Goal: Check status: Check status

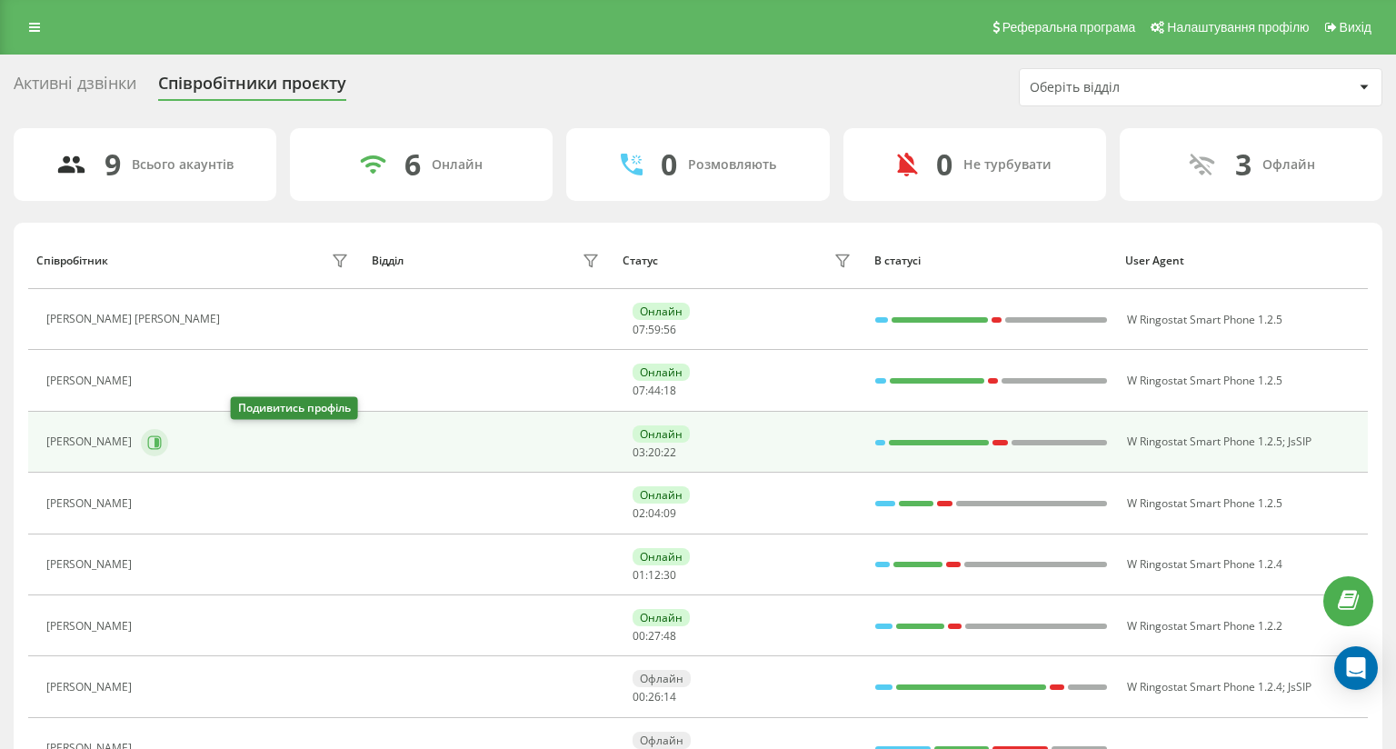
click at [162, 440] on icon at bounding box center [154, 442] width 15 height 15
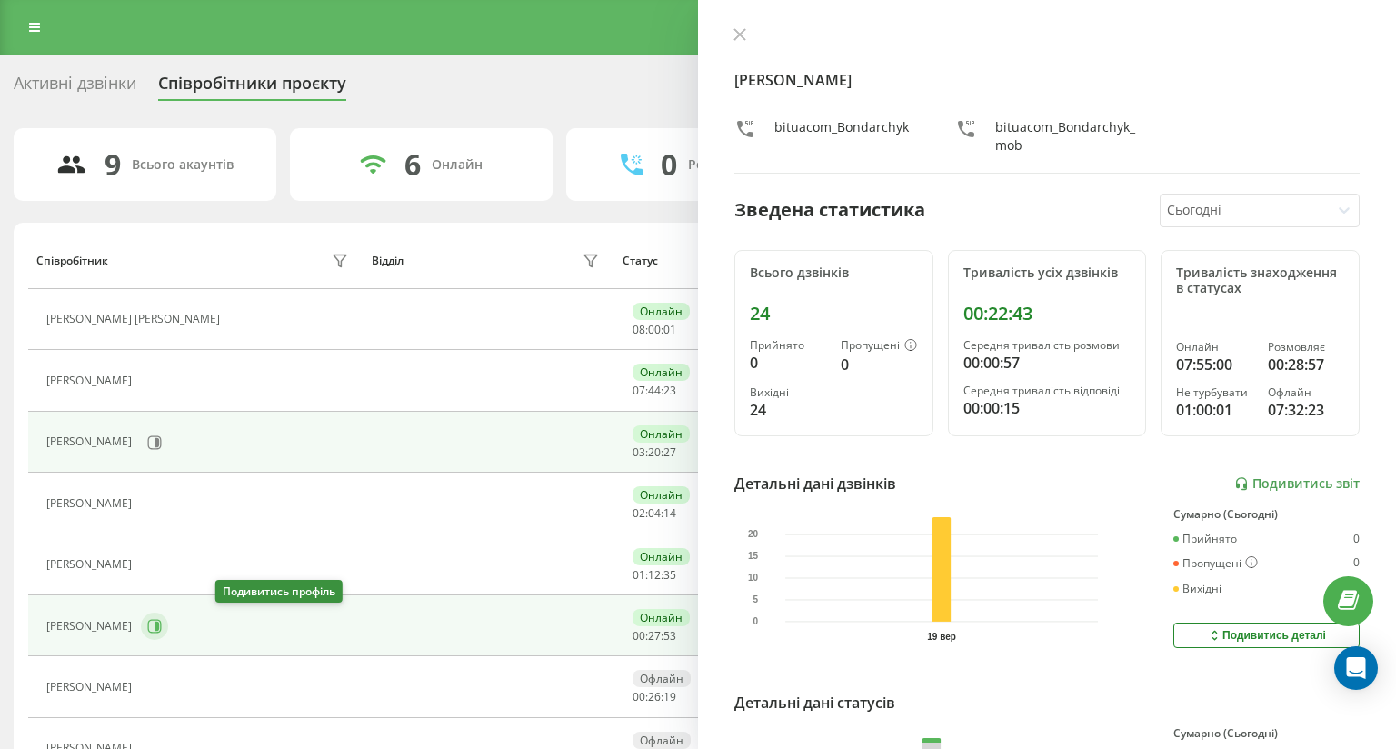
click at [168, 618] on button at bounding box center [154, 626] width 27 height 27
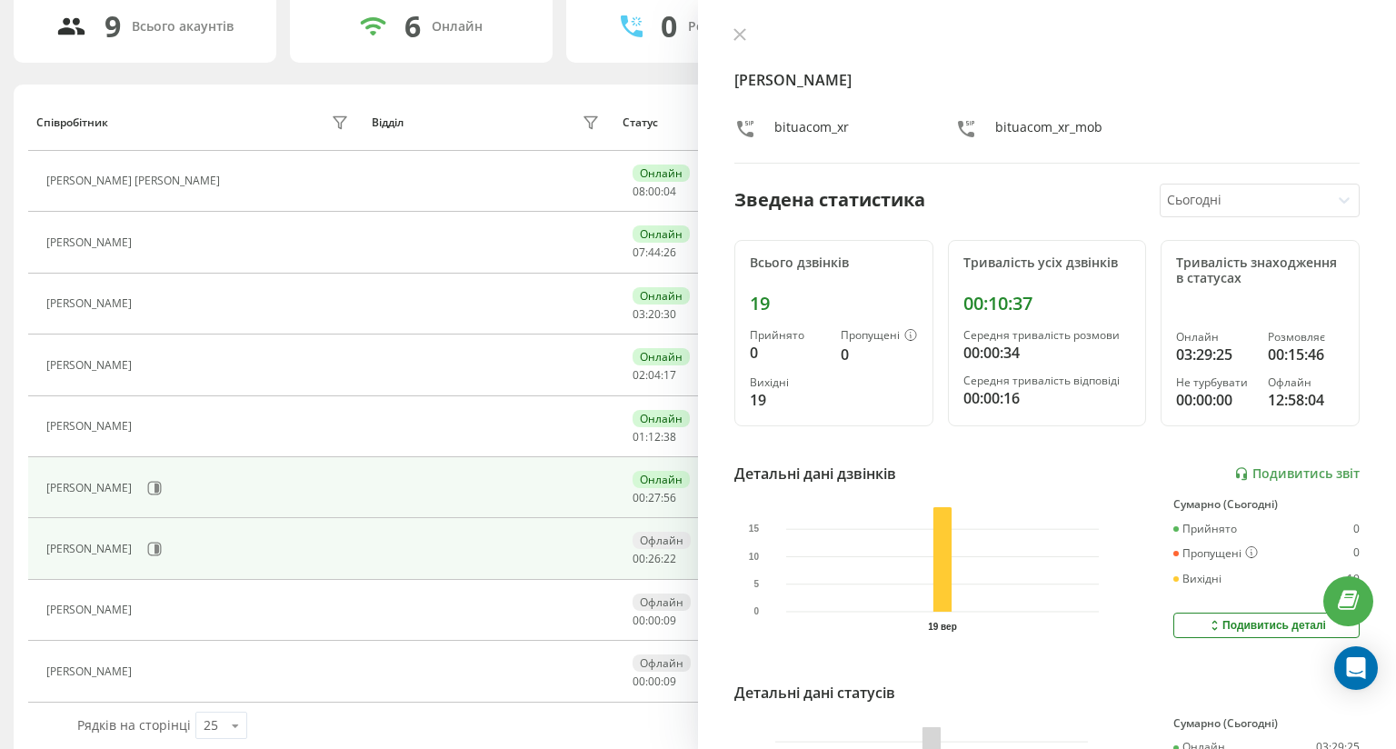
scroll to position [182, 0]
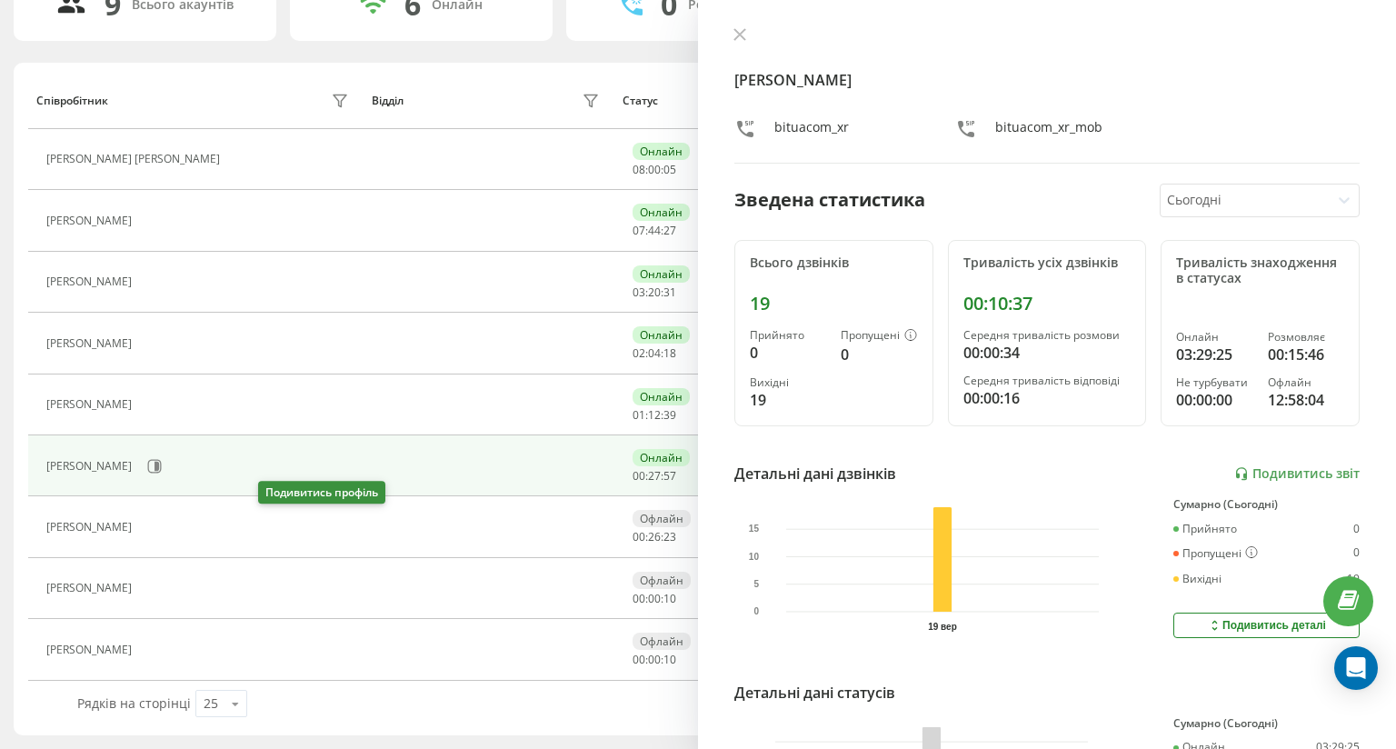
click at [156, 523] on icon at bounding box center [154, 527] width 5 height 9
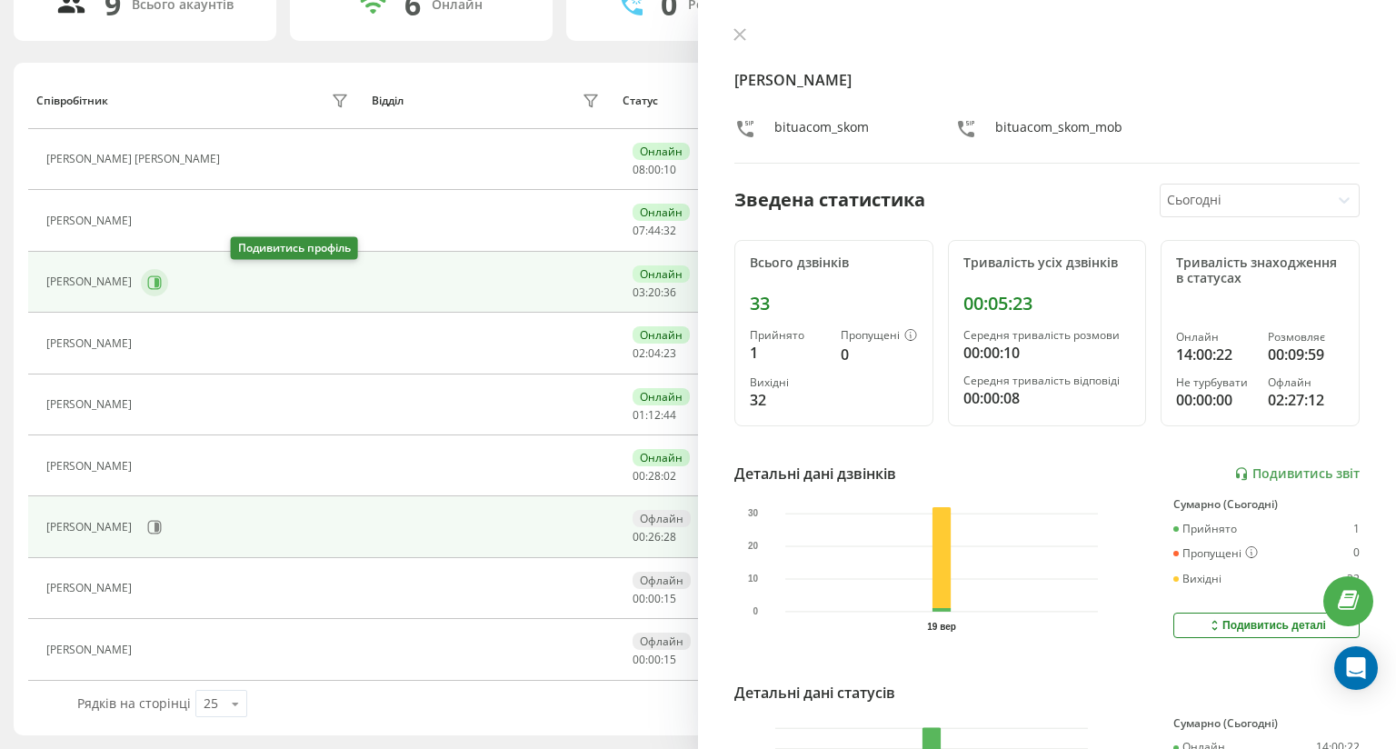
click at [162, 275] on icon at bounding box center [154, 282] width 15 height 15
